Goal: Find contact information: Find contact information

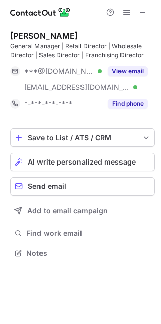
scroll to position [246, 161]
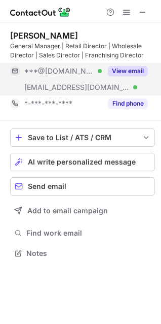
click at [138, 72] on button "View email" at bounding box center [128, 71] width 40 height 10
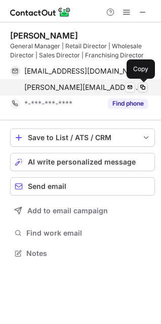
click at [142, 86] on span at bounding box center [143, 87] width 8 height 8
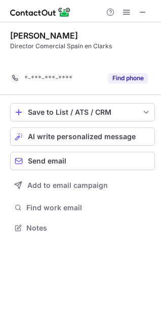
scroll to position [204, 161]
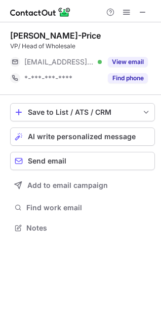
scroll to position [221, 161]
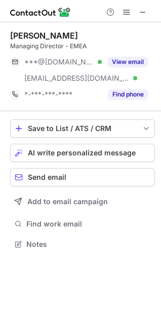
scroll to position [237, 161]
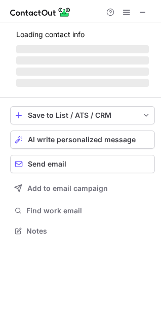
scroll to position [246, 161]
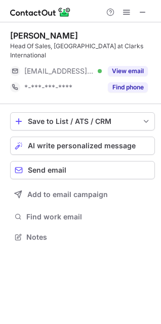
scroll to position [221, 161]
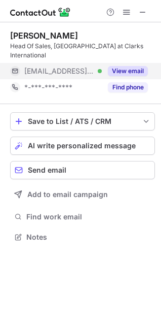
click at [133, 66] on button "View email" at bounding box center [128, 71] width 40 height 10
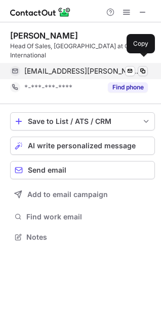
click at [142, 67] on span at bounding box center [143, 71] width 8 height 8
